Goal: Entertainment & Leisure: Consume media (video, audio)

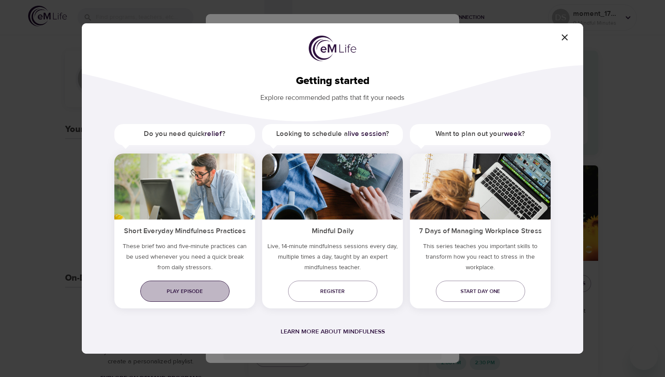
click at [184, 296] on link "Play episode" at bounding box center [184, 290] width 89 height 21
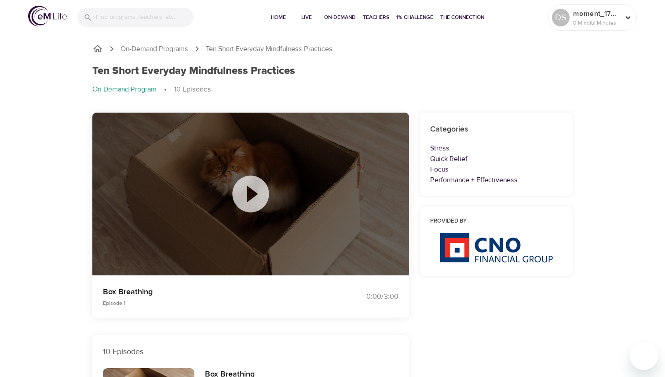
click at [256, 200] on icon at bounding box center [250, 193] width 36 height 36
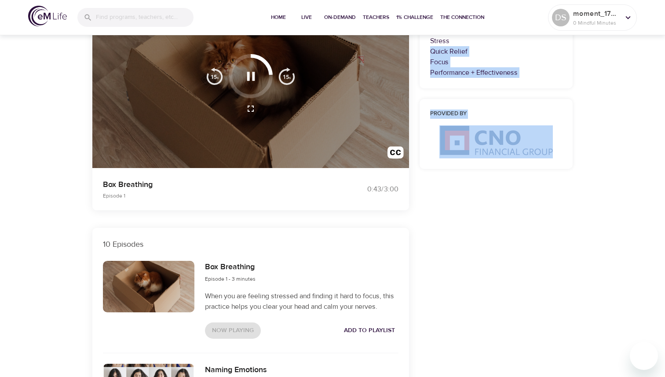
scroll to position [106, 0]
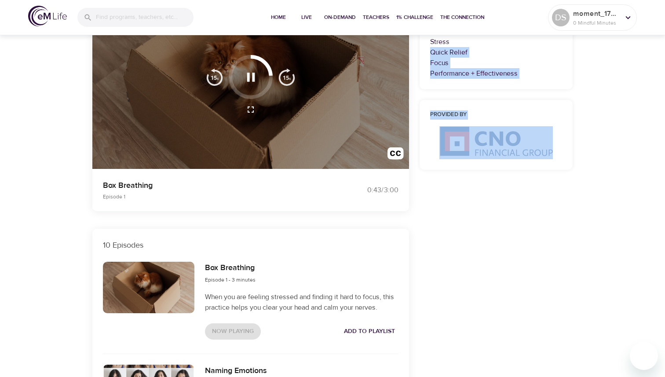
drag, startPoint x: 663, startPoint y: 150, endPoint x: 664, endPoint y: 42, distance: 108.1
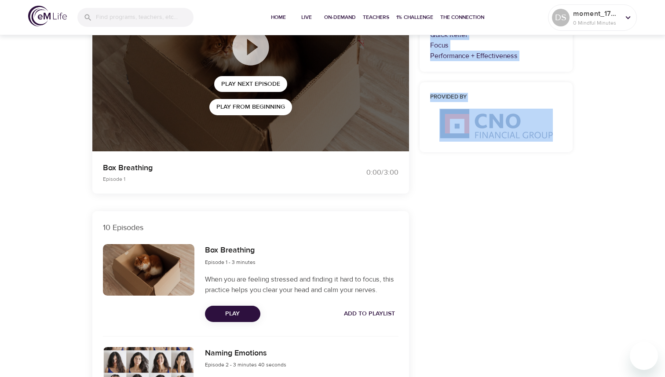
scroll to position [142, 0]
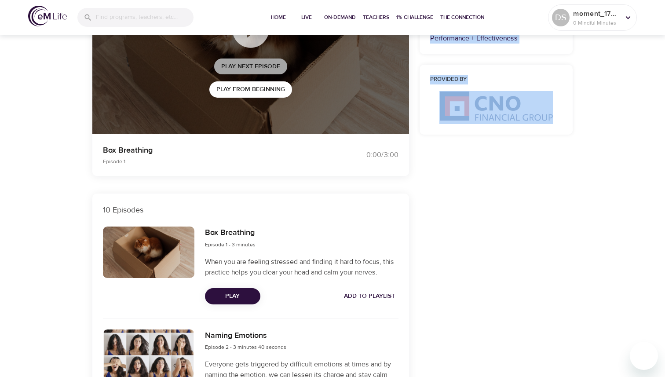
click at [272, 68] on span "Play Next Episode" at bounding box center [250, 66] width 59 height 11
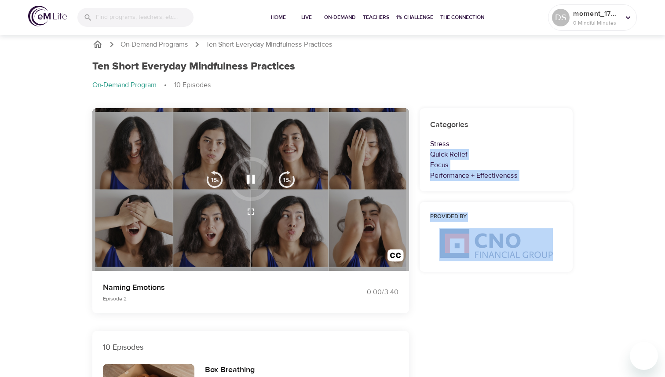
scroll to position [0, 0]
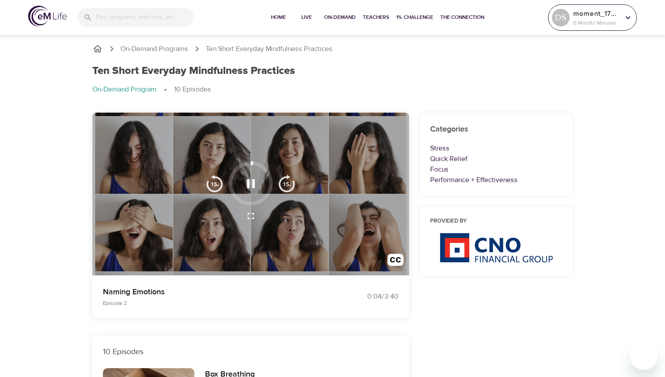
click at [623, 23] on div at bounding box center [627, 17] width 13 height 13
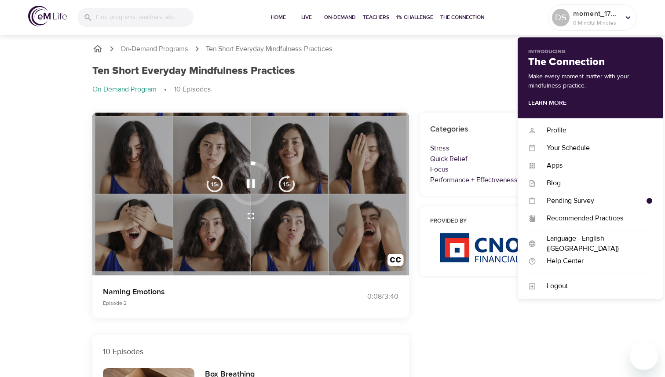
click at [479, 70] on div "Ten Short Everyday Mindfulness Practices" at bounding box center [332, 71] width 480 height 13
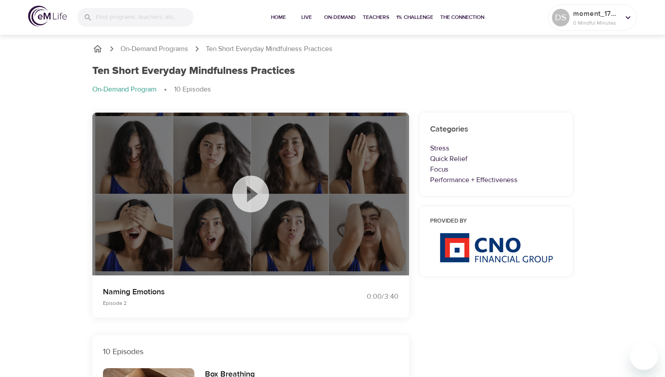
click at [249, 191] on icon at bounding box center [251, 194] width 44 height 44
click at [249, 200] on icon at bounding box center [251, 194] width 44 height 44
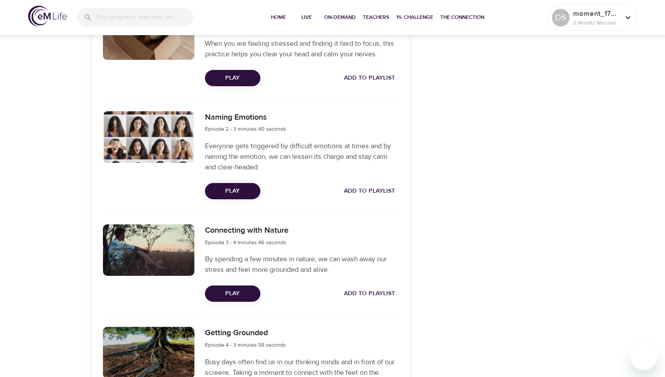
scroll to position [369, 0]
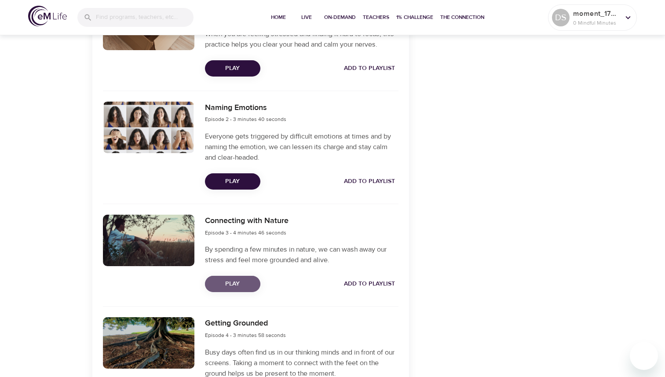
click at [239, 285] on span "Play" at bounding box center [232, 283] width 41 height 11
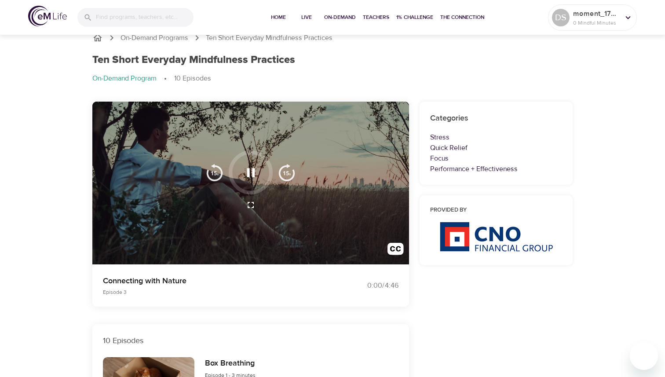
scroll to position [0, 0]
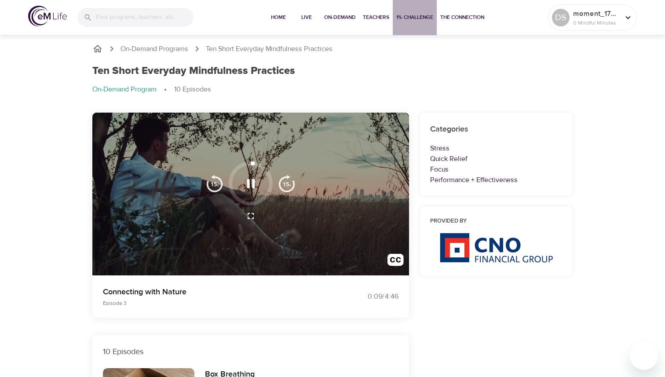
click at [414, 17] on span "1% Challenge" at bounding box center [414, 17] width 37 height 9
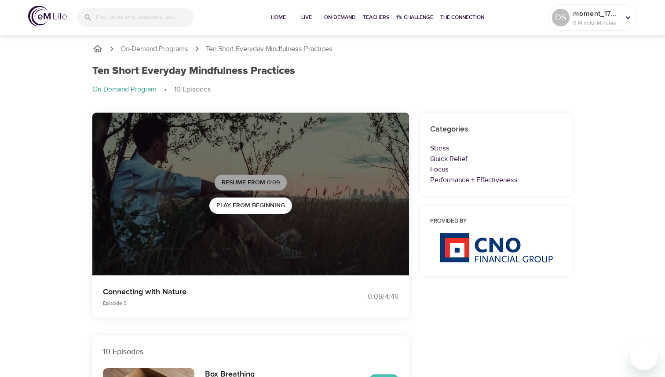
click at [266, 179] on span "Resume from 0:09" at bounding box center [251, 182] width 58 height 11
click at [277, 185] on span "Play Next Episode" at bounding box center [250, 182] width 59 height 11
